Goal: Task Accomplishment & Management: Use online tool/utility

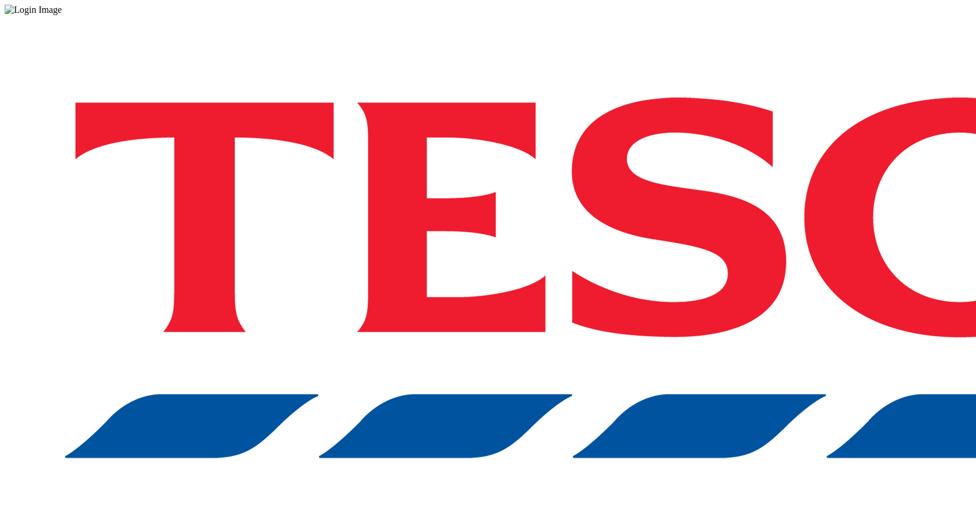
drag, startPoint x: 0, startPoint y: 0, endPoint x: 714, endPoint y: 292, distance: 771.2
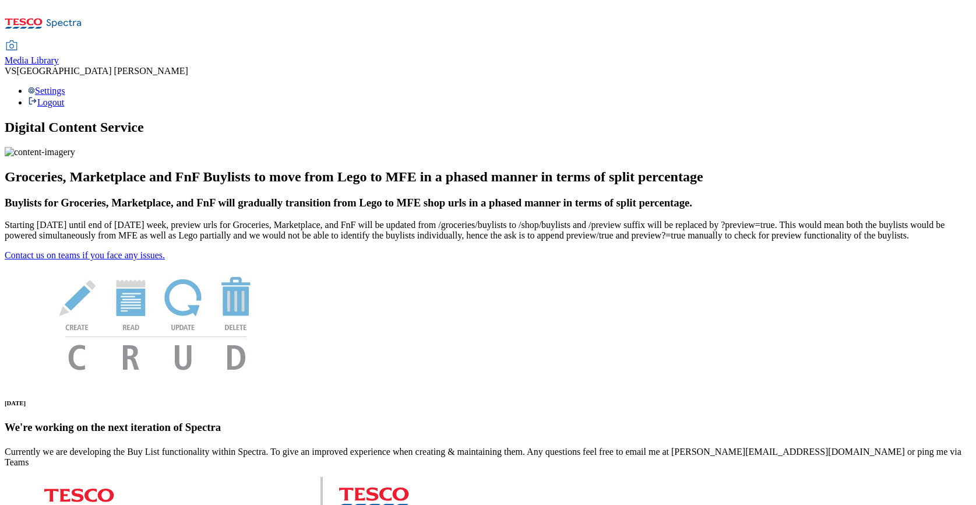
click at [59, 55] on span "Media Library" at bounding box center [32, 60] width 54 height 10
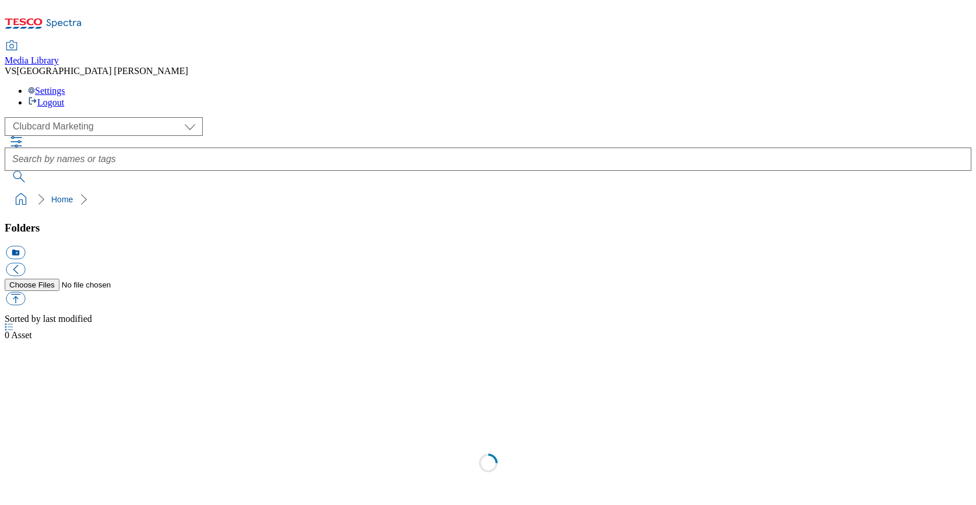
scroll to position [1, 0]
click at [92, 117] on div "( optional ) Clubcard Marketing Dotcom UK Emails FnF Stores GHS Marketing UK GH…" at bounding box center [488, 126] width 967 height 19
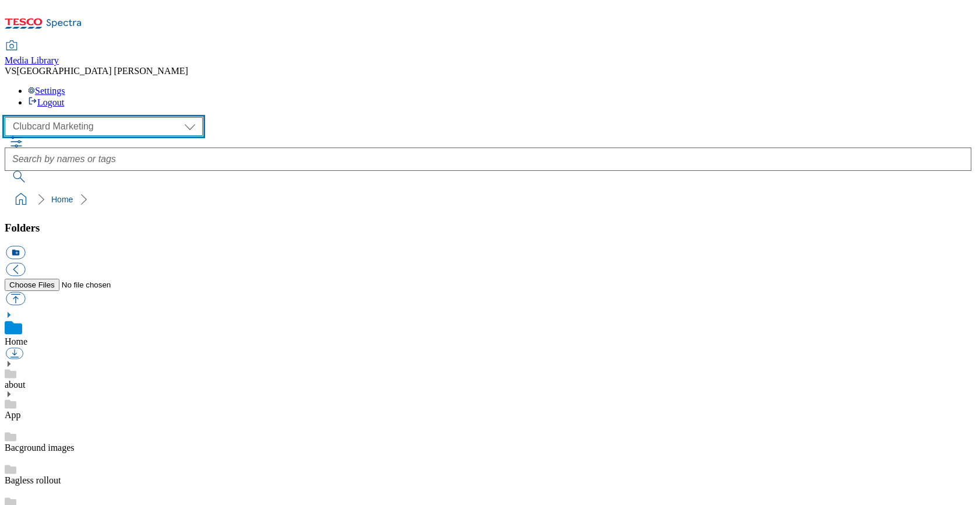
select select "flare-homepage"
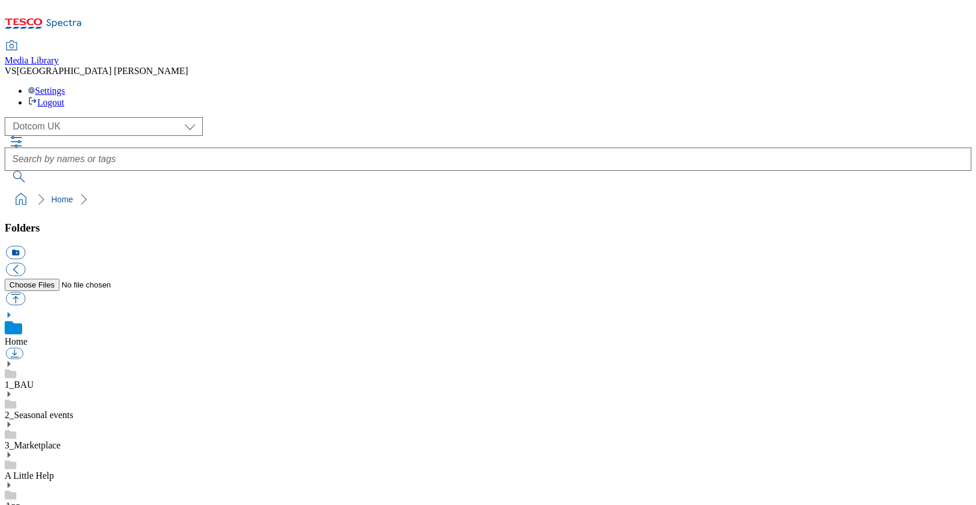
click at [31, 360] on div "1_BAU" at bounding box center [488, 375] width 967 height 30
click at [10, 348] on use at bounding box center [9, 351] width 3 height 6
click at [13, 422] on icon at bounding box center [9, 426] width 8 height 8
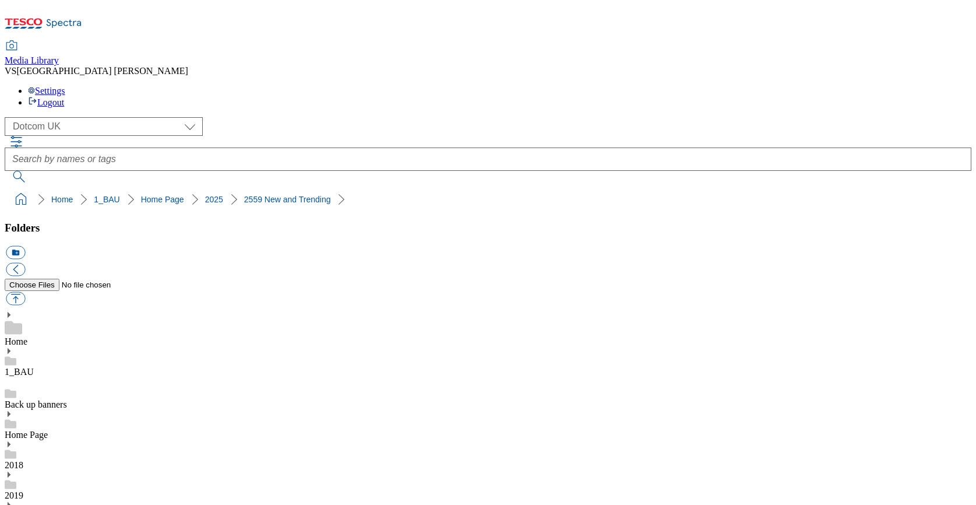
scroll to position [30, 0]
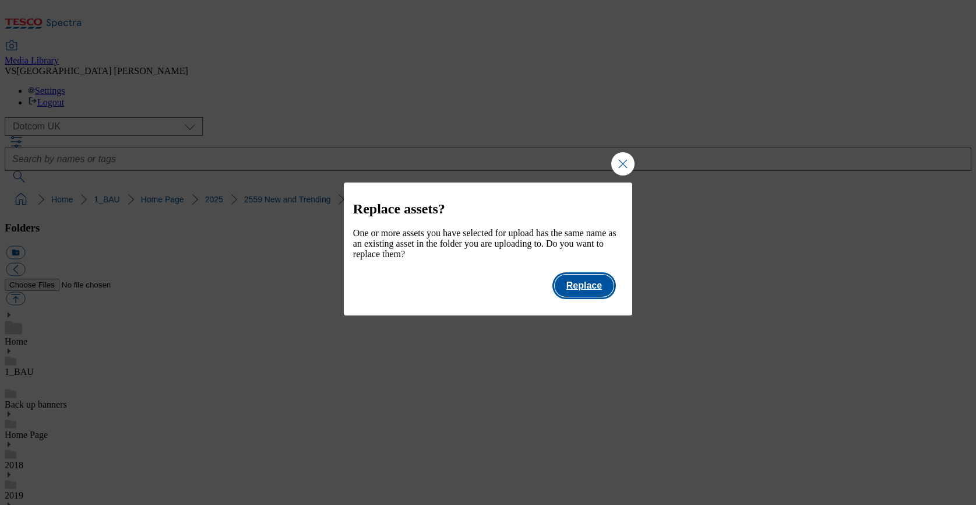
click at [592, 297] on button "Replace" at bounding box center [584, 285] width 59 height 22
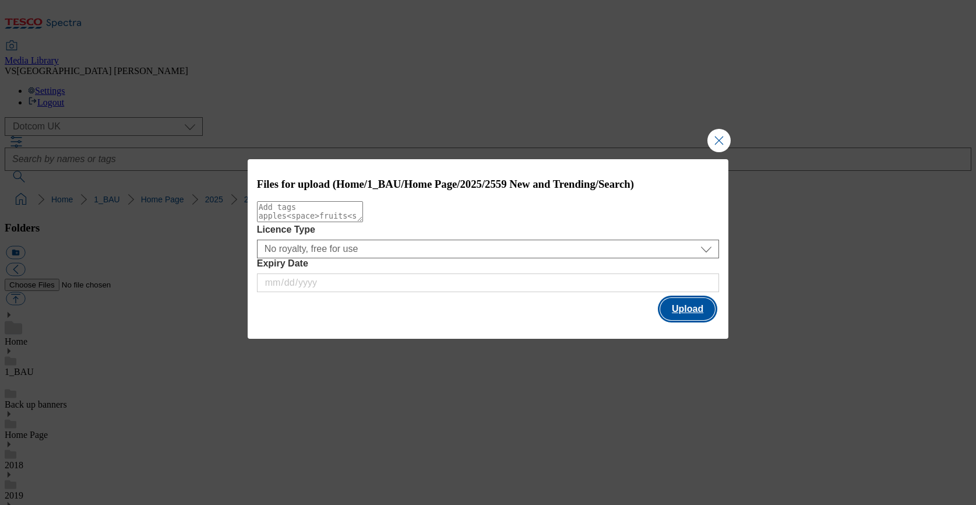
click at [676, 311] on button "Upload" at bounding box center [687, 309] width 55 height 22
